Goal: Task Accomplishment & Management: Manage account settings

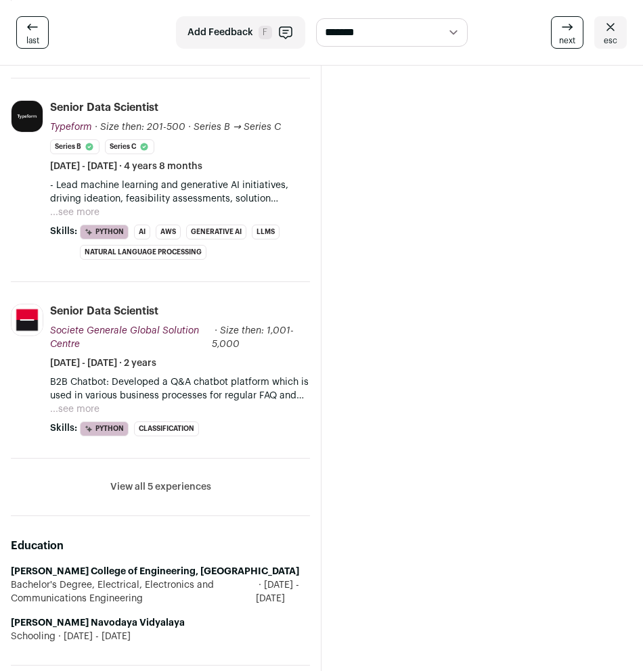
scroll to position [670, 0]
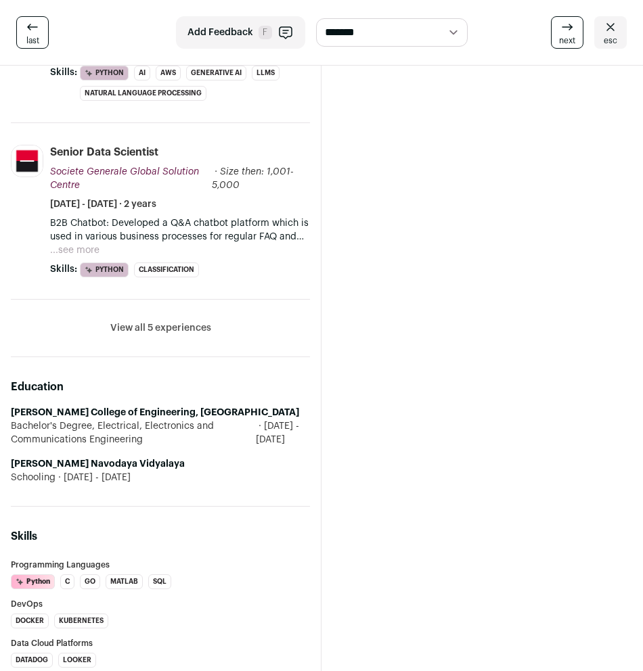
click at [137, 460] on strong "[PERSON_NAME] Navodaya Vidyalaya" at bounding box center [98, 464] width 174 height 9
drag, startPoint x: 149, startPoint y: 453, endPoint x: -1, endPoint y: 455, distance: 150.3
click at [0, 455] on html "**********" at bounding box center [321, 667] width 643 height 2675
click at [135, 408] on strong "[PERSON_NAME] College of Engineering, [GEOGRAPHIC_DATA]" at bounding box center [155, 412] width 288 height 9
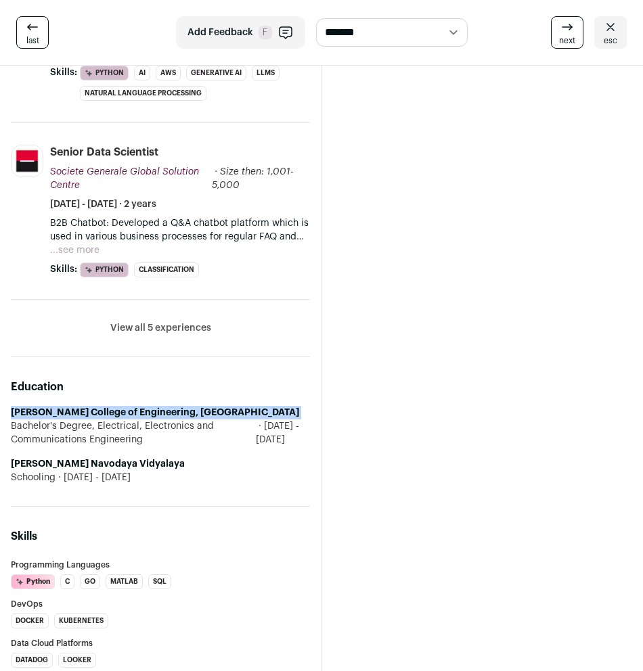
click at [135, 408] on strong "[PERSON_NAME] College of Engineering, [GEOGRAPHIC_DATA]" at bounding box center [155, 412] width 288 height 9
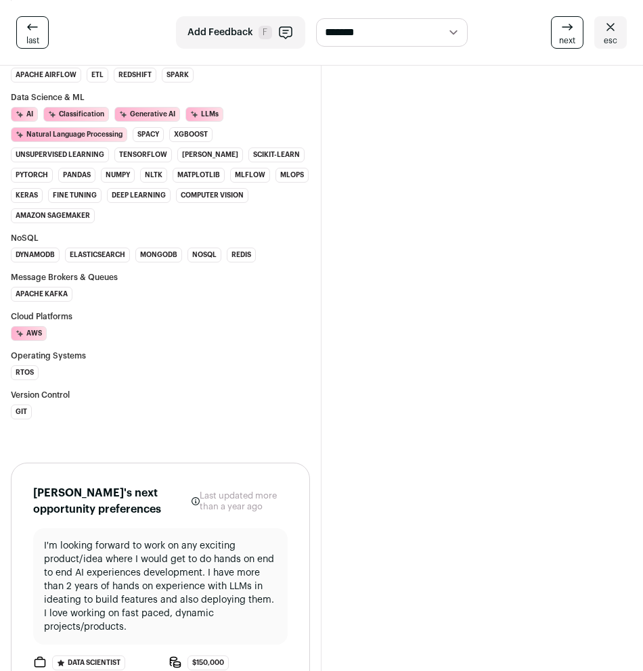
scroll to position [1471, 0]
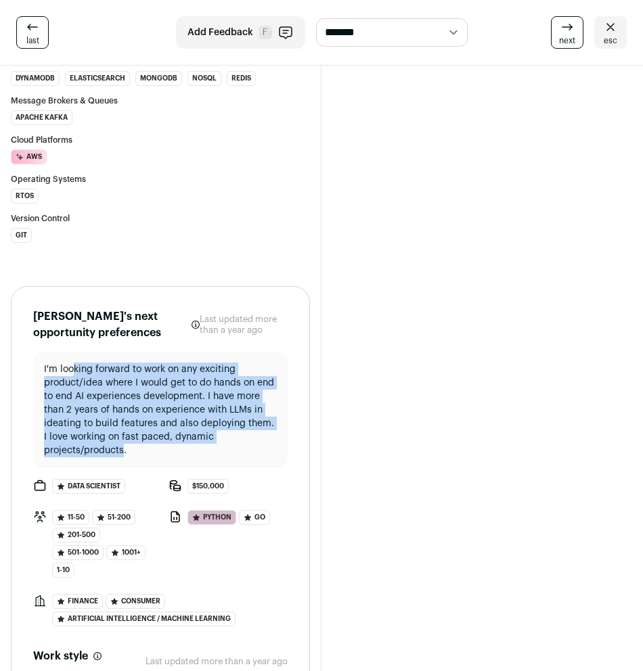
drag, startPoint x: 72, startPoint y: 355, endPoint x: 123, endPoint y: 439, distance: 98.4
click at [123, 439] on p "I'm looking forward to work on any exciting product/idea where I would get to d…" at bounding box center [160, 410] width 233 height 95
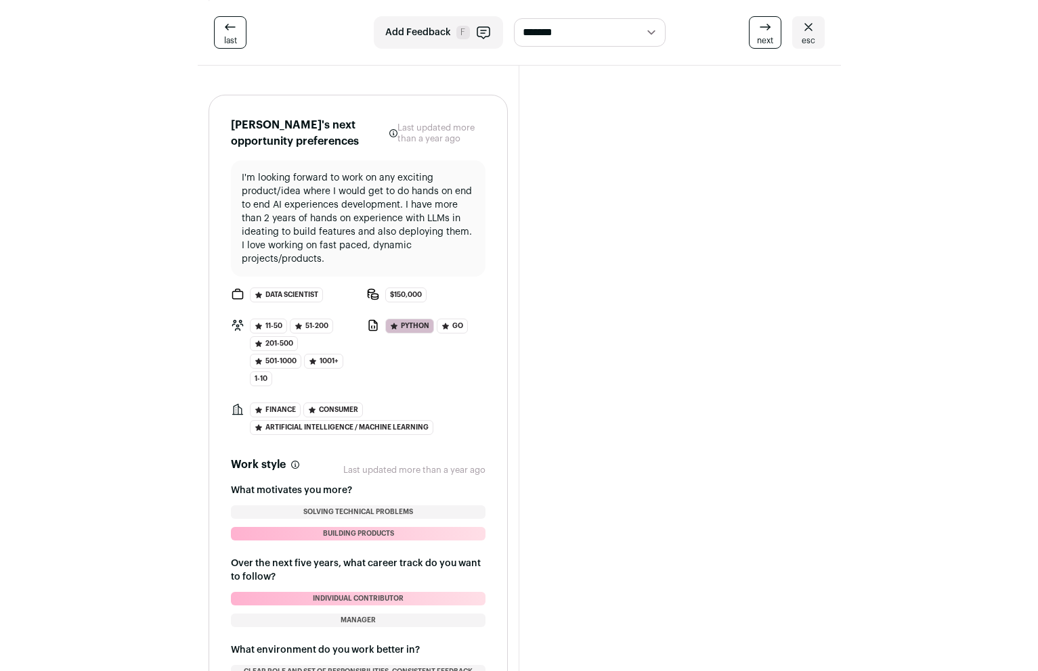
scroll to position [1603, 0]
